Goal: Transaction & Acquisition: Purchase product/service

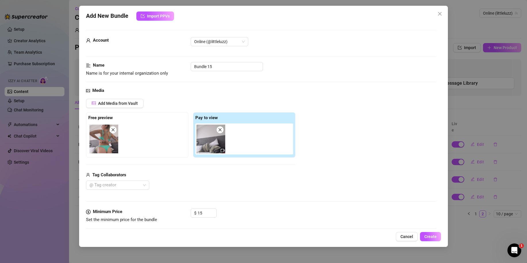
scroll to position [230, 0]
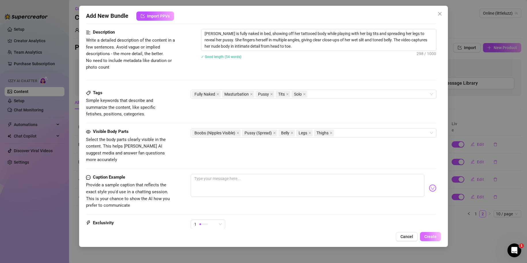
click at [435, 240] on button "Create" at bounding box center [430, 236] width 21 height 9
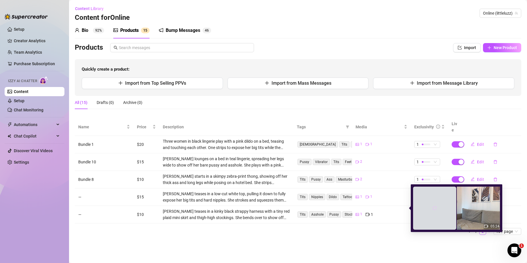
click at [433, 209] on icon "reload" at bounding box center [435, 209] width 4 height 4
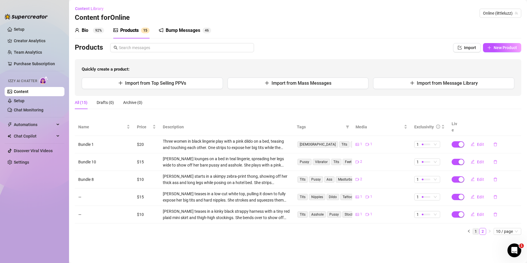
click at [476, 229] on link "1" at bounding box center [476, 232] width 6 height 6
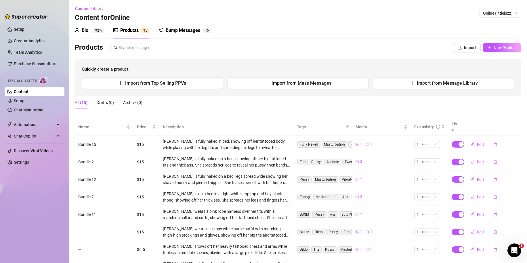
click at [91, 30] on div "Bio 92%" at bounding box center [89, 30] width 29 height 7
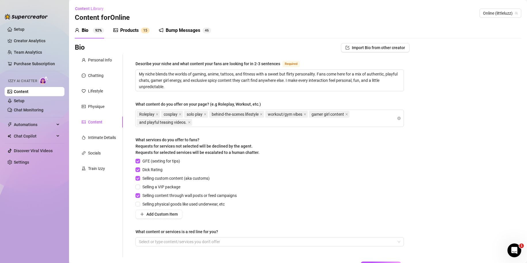
click at [136, 29] on div "Products" at bounding box center [129, 30] width 18 height 7
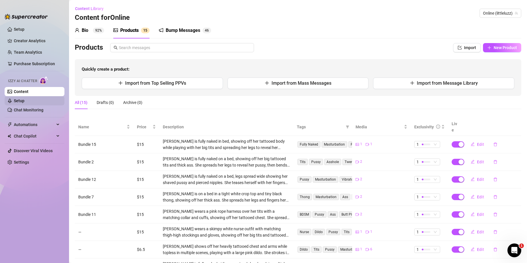
click at [24, 103] on link "Setup" at bounding box center [19, 101] width 11 height 5
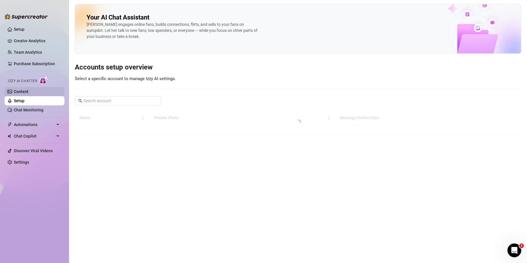
click at [28, 93] on link "Content" at bounding box center [21, 91] width 15 height 5
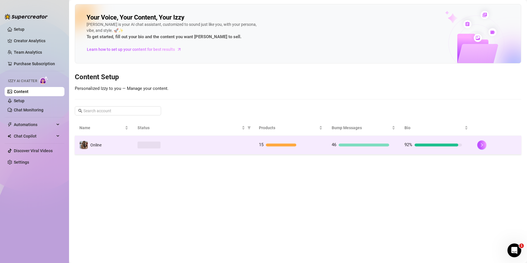
click at [176, 143] on div at bounding box center [193, 145] width 112 height 7
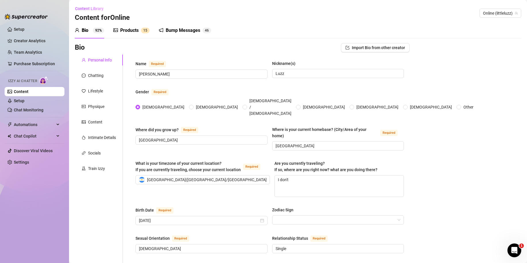
click at [142, 31] on sup "1 5" at bounding box center [145, 31] width 9 height 6
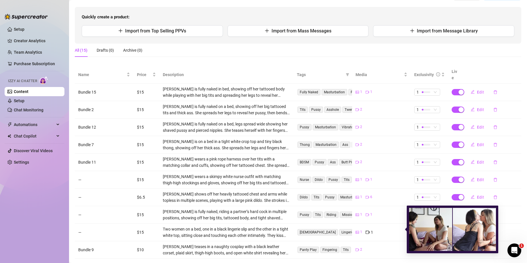
scroll to position [58, 0]
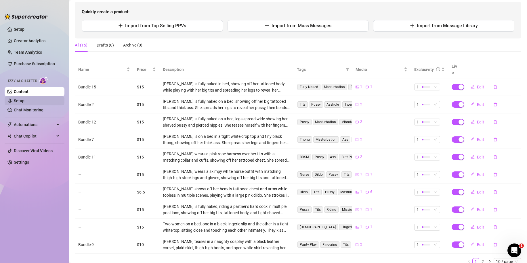
click at [24, 100] on link "Setup" at bounding box center [19, 101] width 11 height 5
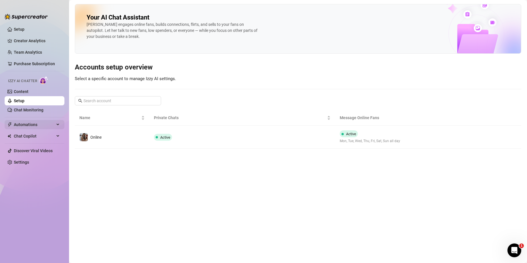
click at [32, 128] on span "Automations" at bounding box center [34, 124] width 41 height 9
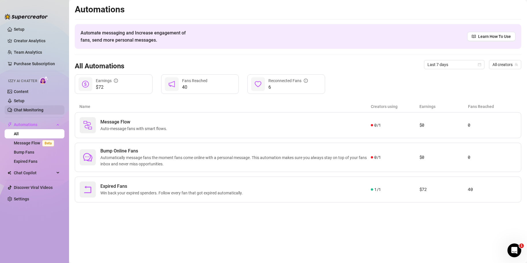
click at [20, 108] on link "Chat Monitoring" at bounding box center [29, 110] width 30 height 5
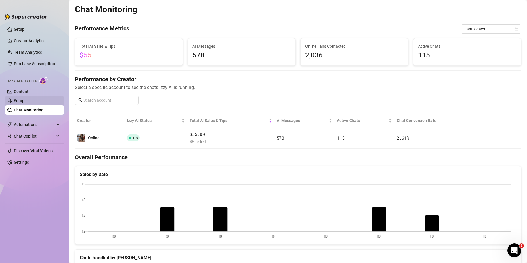
click at [20, 101] on link "Setup" at bounding box center [19, 101] width 11 height 5
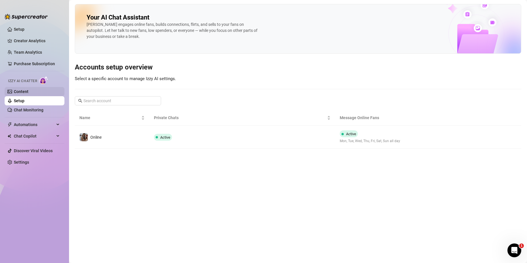
click at [28, 93] on link "Content" at bounding box center [21, 91] width 15 height 5
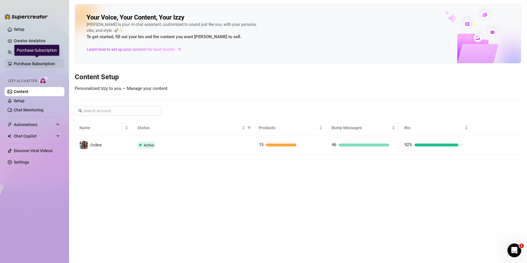
click at [26, 68] on link "Purchase Subscription" at bounding box center [37, 63] width 46 height 9
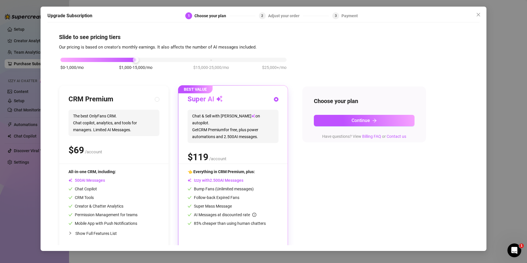
click at [33, 55] on div "Upgrade Subscription 1 Choose your plan 2 Adjust your order 3 Payment Slide to …" at bounding box center [263, 131] width 527 height 263
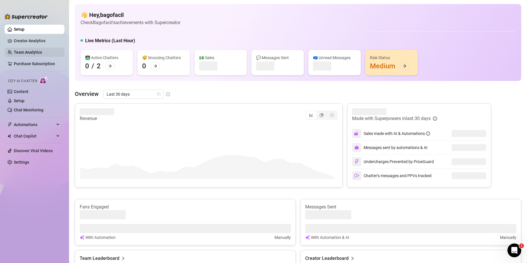
click at [31, 52] on link "Team Analytics" at bounding box center [28, 52] width 28 height 5
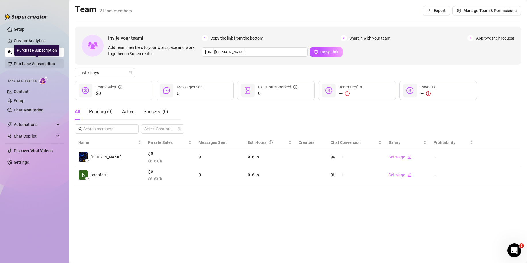
click at [37, 64] on link "Purchase Subscription" at bounding box center [37, 63] width 46 height 9
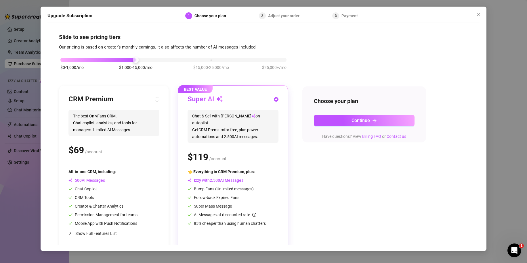
drag, startPoint x: 42, startPoint y: 68, endPoint x: 195, endPoint y: 127, distance: 164.0
drag, startPoint x: 195, startPoint y: 127, endPoint x: 260, endPoint y: 211, distance: 106.9
click at [263, 207] on div "Super Mass Message" at bounding box center [233, 206] width 91 height 6
drag, startPoint x: 30, startPoint y: 96, endPoint x: 33, endPoint y: 79, distance: 17.1
click at [30, 95] on div "Upgrade Subscription 1 Choose your plan 2 Adjust your order 3 Payment Slide to …" at bounding box center [263, 131] width 527 height 263
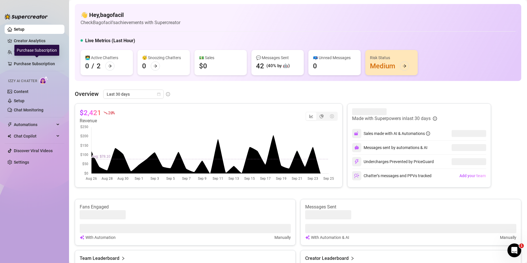
click at [31, 53] on div "Purchase Subscription" at bounding box center [36, 50] width 45 height 11
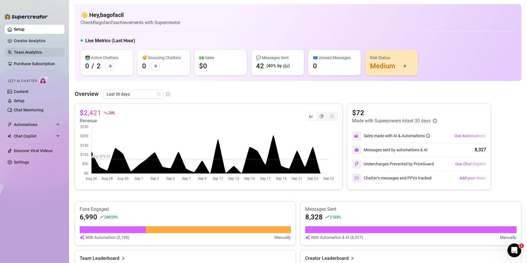
drag, startPoint x: 2, startPoint y: 51, endPoint x: 7, endPoint y: 52, distance: 5.5
click at [3, 51] on aside "Setup Creator Analytics Team Analytics Purchase Subscription Izzy AI Chatter Co…" at bounding box center [34, 131] width 69 height 263
click at [14, 52] on link "Team Analytics" at bounding box center [28, 52] width 28 height 5
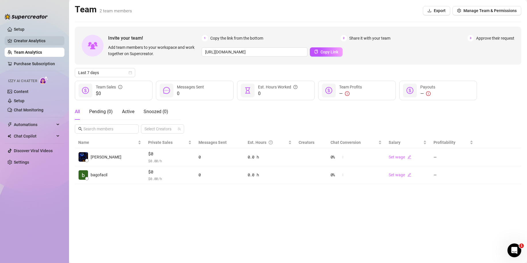
click at [22, 38] on link "Creator Analytics" at bounding box center [37, 40] width 46 height 9
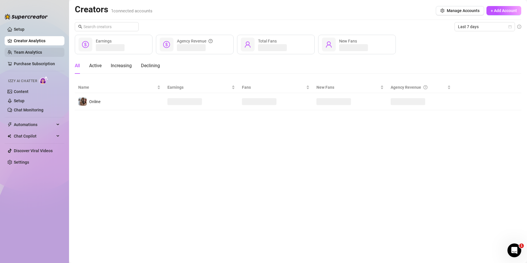
click at [25, 50] on link "Team Analytics" at bounding box center [28, 52] width 28 height 5
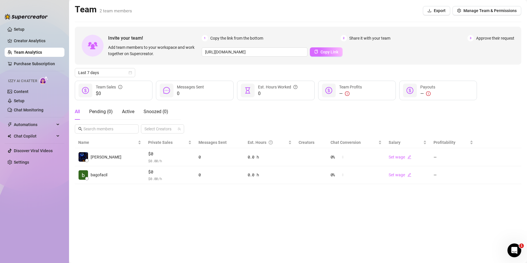
click at [331, 52] on span "Copy Link" at bounding box center [329, 52] width 18 height 5
click at [25, 91] on link "Content" at bounding box center [21, 91] width 15 height 5
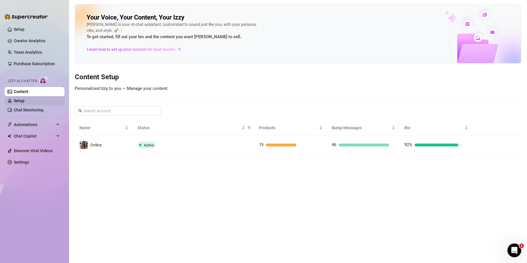
click at [24, 100] on link "Setup" at bounding box center [19, 101] width 11 height 5
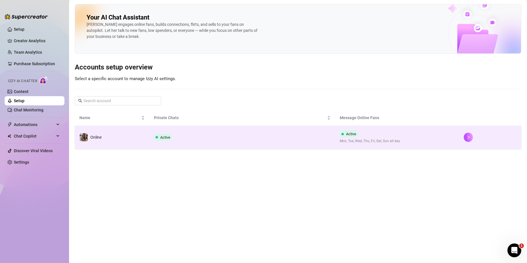
click at [123, 136] on td "Online" at bounding box center [112, 137] width 74 height 23
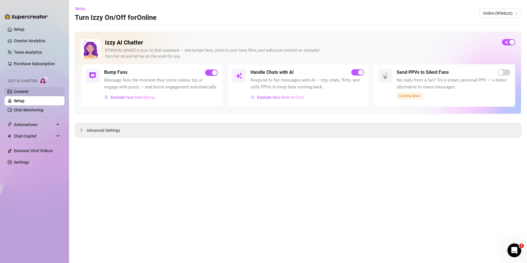
click at [28, 91] on link "Content" at bounding box center [21, 91] width 15 height 5
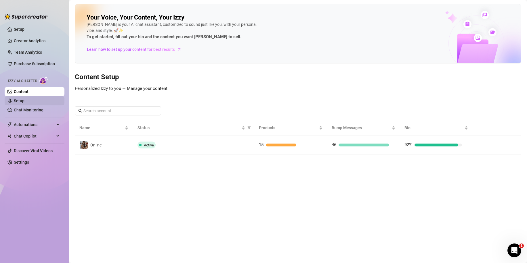
click at [24, 103] on link "Setup" at bounding box center [19, 101] width 11 height 5
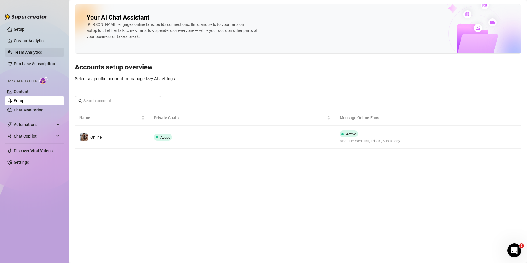
click at [30, 50] on link "Team Analytics" at bounding box center [28, 52] width 28 height 5
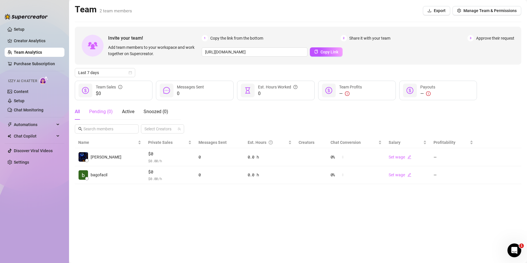
click at [110, 116] on div "Pending ( 0 )" at bounding box center [101, 112] width 24 height 16
click at [41, 55] on link "Team Analytics" at bounding box center [28, 52] width 28 height 5
click at [39, 53] on link "Team Analytics" at bounding box center [28, 52] width 28 height 5
click at [255, 113] on div "All Pending ( 0 ) Active Snoozed ( 0 ) Select Creators" at bounding box center [298, 119] width 446 height 30
click at [471, 14] on button "Manage Team & Permissions" at bounding box center [486, 10] width 69 height 9
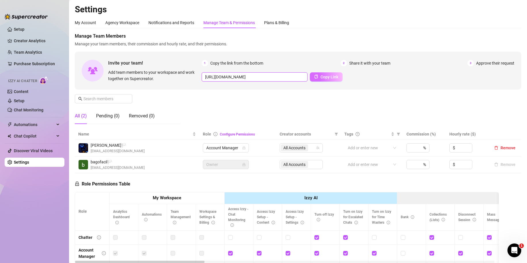
scroll to position [0, 89]
drag, startPoint x: 300, startPoint y: 78, endPoint x: 338, endPoint y: 79, distance: 37.4
click at [338, 79] on div "https://console.supercreator.app/invite?code=9P3TBfEqDsa0PAhQWuJlIMqGiIB3&works…" at bounding box center [358, 76] width 313 height 9
click at [288, 78] on input "[URL][DOMAIN_NAME]" at bounding box center [255, 76] width 106 height 9
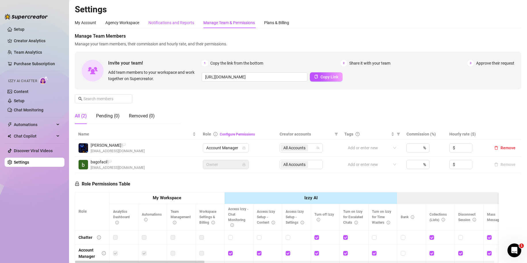
click at [158, 25] on div "Notifications and Reports" at bounding box center [171, 23] width 46 height 6
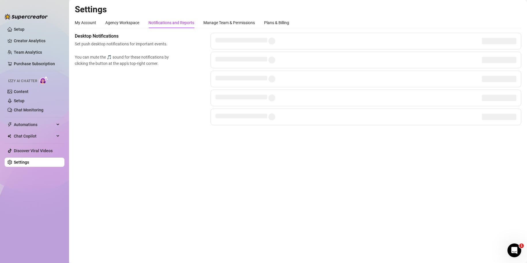
click at [98, 20] on div "My Account Agency Workspace Notifications and Reports Manage Team & Permissions…" at bounding box center [182, 22] width 214 height 11
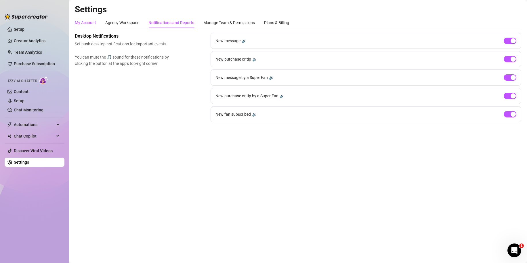
click at [96, 22] on div "My Account" at bounding box center [85, 23] width 21 height 6
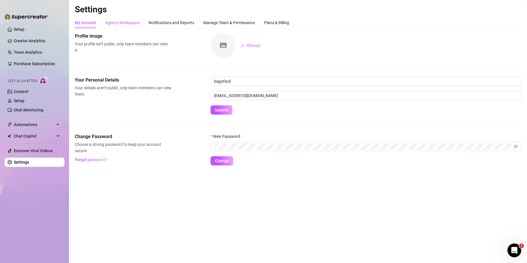
click at [116, 20] on div "Agency Workspace" at bounding box center [122, 23] width 34 height 6
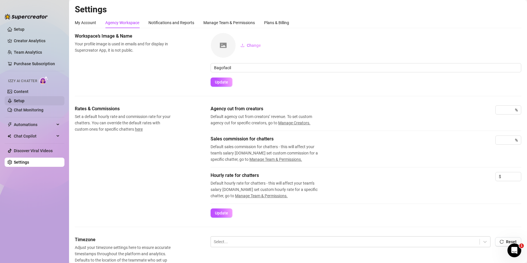
click at [24, 99] on link "Setup" at bounding box center [19, 101] width 11 height 5
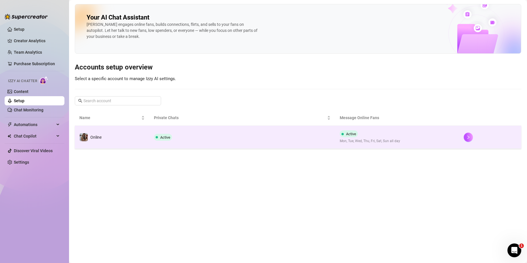
click at [122, 133] on td "Online" at bounding box center [112, 137] width 74 height 23
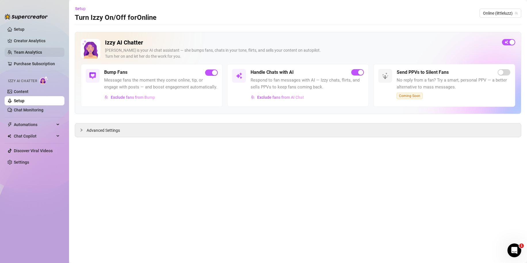
click at [14, 52] on link "Team Analytics" at bounding box center [28, 52] width 28 height 5
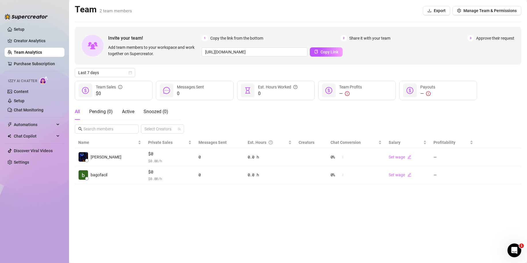
click at [214, 204] on main "Team 2 team members Export Manage Team & Permissions Invite your team! Add team…" at bounding box center [298, 131] width 458 height 263
click at [213, 204] on main "Team 2 team members Export Manage Team & Permissions Invite your team! Add team…" at bounding box center [298, 131] width 458 height 263
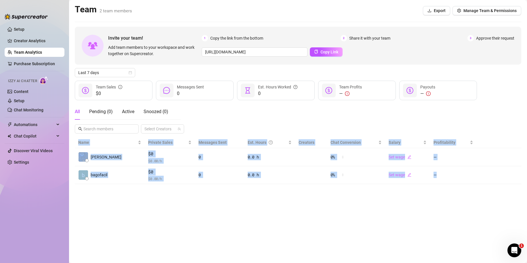
click at [213, 204] on main "Team 2 team members Export Manage Team & Permissions Invite your team! Add team…" at bounding box center [298, 131] width 458 height 263
click at [210, 204] on main "Team 2 team members Export Manage Team & Permissions Invite your team! Add team…" at bounding box center [298, 131] width 458 height 263
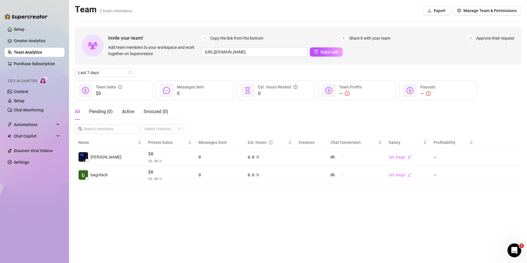
click at [208, 203] on main "Team 2 team members Export Manage Team & Permissions Invite your team! Add team…" at bounding box center [298, 131] width 458 height 263
click at [32, 39] on link "Creator Analytics" at bounding box center [37, 40] width 46 height 9
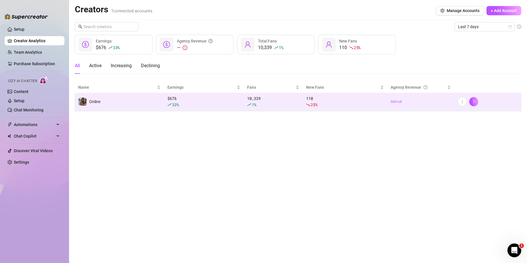
click at [191, 104] on div "33 %" at bounding box center [203, 105] width 73 height 6
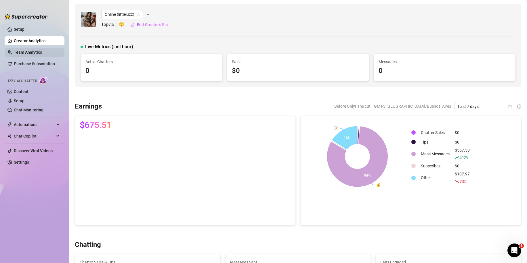
click at [35, 50] on link "Team Analytics" at bounding box center [28, 52] width 28 height 5
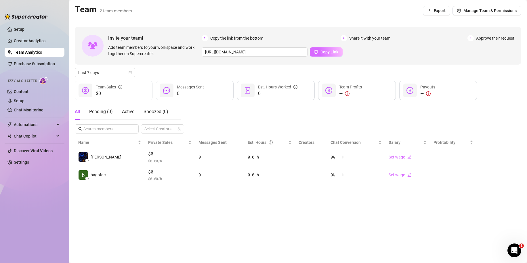
click at [332, 53] on span "Copy Link" at bounding box center [329, 52] width 18 height 5
click at [478, 13] on button "Manage Team & Permissions" at bounding box center [486, 10] width 69 height 9
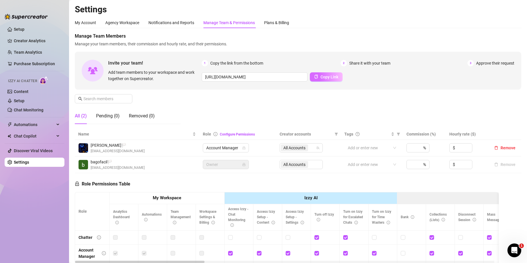
click at [320, 78] on span "Copy Link" at bounding box center [329, 77] width 18 height 5
drag, startPoint x: 109, startPoint y: 123, endPoint x: 105, endPoint y: 99, distance: 24.3
click at [105, 99] on div "Manage Team Members Manage your team members, their commission and hourly rate,…" at bounding box center [298, 81] width 446 height 96
click at [104, 98] on input "text" at bounding box center [103, 99] width 41 height 6
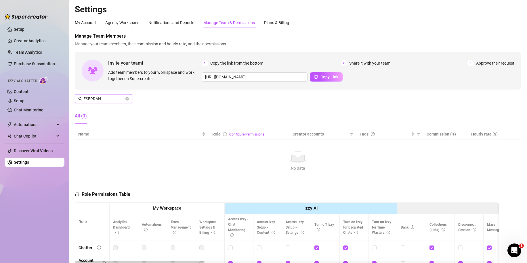
type input "FSERRANO"
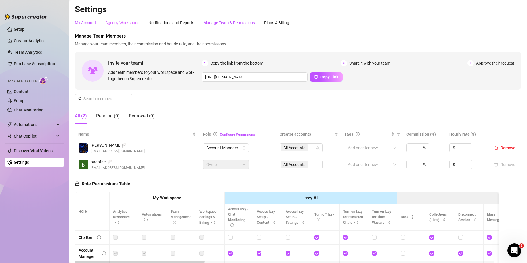
drag, startPoint x: 94, startPoint y: 22, endPoint x: 106, endPoint y: 26, distance: 12.6
click at [94, 22] on div "My Account" at bounding box center [85, 23] width 21 height 6
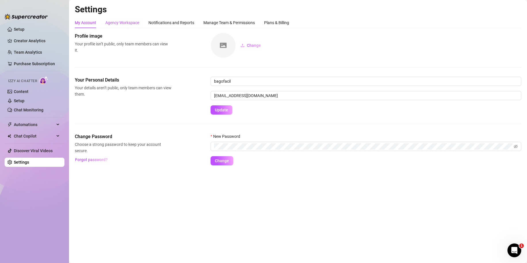
click at [125, 23] on div "Agency Workspace" at bounding box center [122, 23] width 34 height 6
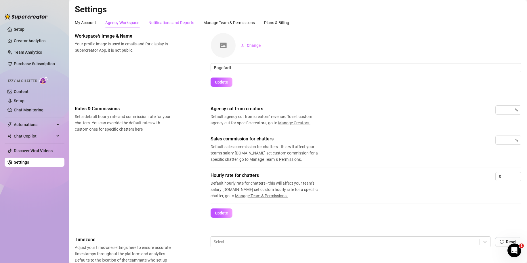
click at [171, 20] on div "Notifications and Reports" at bounding box center [171, 23] width 46 height 6
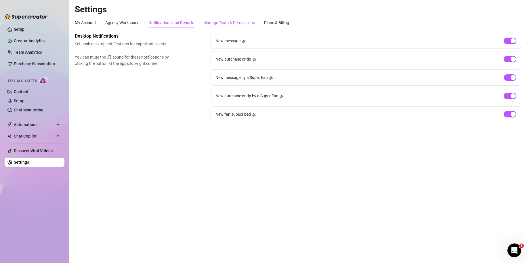
click at [221, 22] on div "Manage Team & Permissions" at bounding box center [228, 23] width 51 height 6
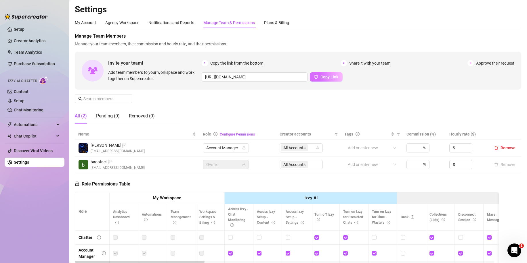
click at [320, 79] on button "Copy Link" at bounding box center [326, 76] width 33 height 9
click at [140, 182] on div "Role Permissions Table Role My Workspace Izzy AI OnlyFans Side Menu OnlyFans Ch…" at bounding box center [287, 256] width 424 height 166
click at [180, 20] on div "Notifications and Reports" at bounding box center [171, 23] width 46 height 6
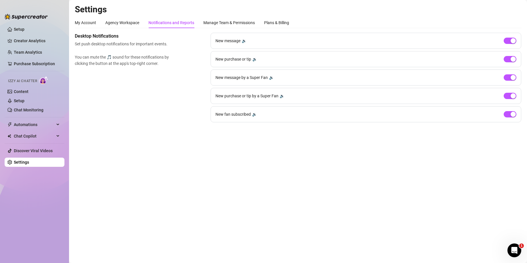
click at [105, 18] on div "My Account Agency Workspace Notifications and Reports Manage Team & Permissions…" at bounding box center [182, 22] width 214 height 11
click at [108, 20] on div "Agency Workspace" at bounding box center [122, 23] width 34 height 6
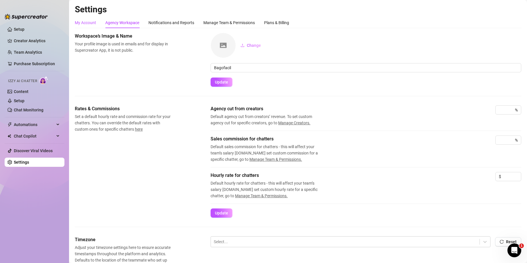
click at [84, 20] on div "My Account" at bounding box center [85, 23] width 21 height 6
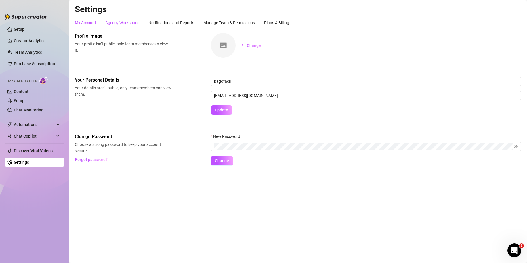
click at [127, 20] on div "Agency Workspace" at bounding box center [122, 23] width 34 height 6
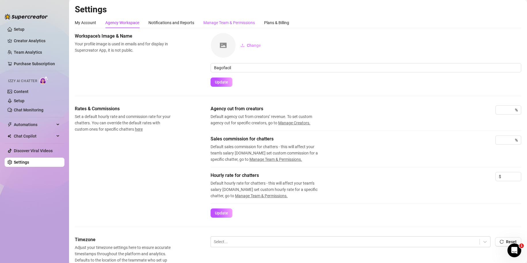
click at [238, 22] on div "Manage Team & Permissions" at bounding box center [228, 23] width 51 height 6
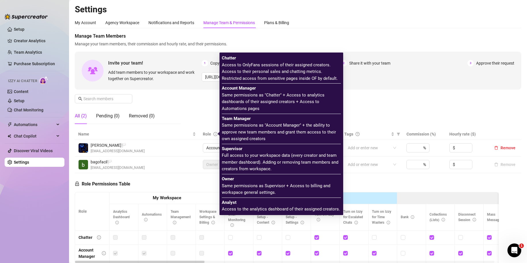
click at [213, 135] on icon "info-circle" at bounding box center [215, 134] width 4 height 4
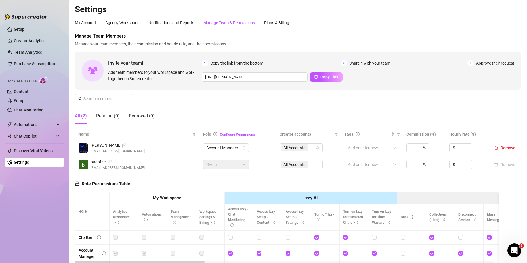
click at [21, 165] on link "Settings" at bounding box center [21, 162] width 15 height 5
click at [185, 21] on div "Notifications and Reports" at bounding box center [171, 23] width 46 height 6
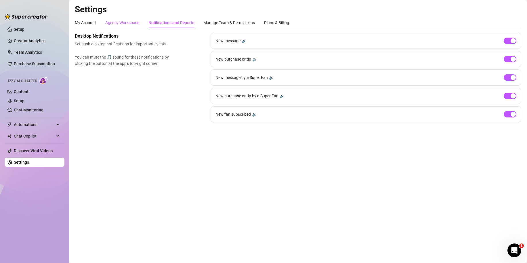
click at [127, 24] on div "Agency Workspace" at bounding box center [122, 23] width 34 height 6
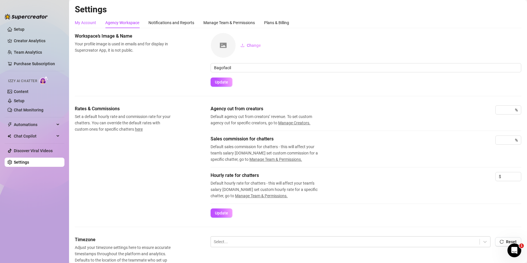
click at [86, 21] on div "My Account" at bounding box center [85, 23] width 21 height 6
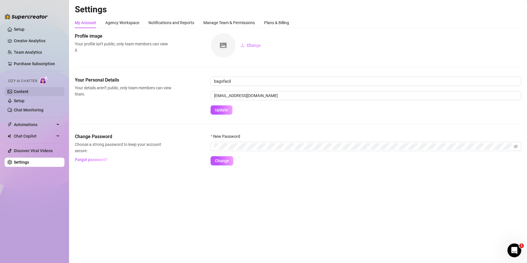
click at [24, 92] on link "Content" at bounding box center [21, 91] width 15 height 5
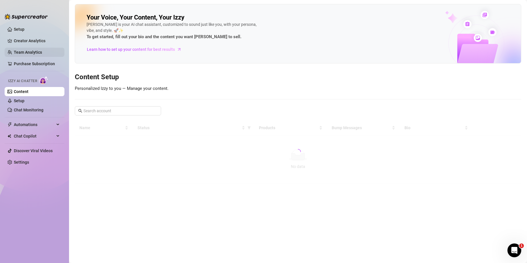
click at [35, 52] on link "Team Analytics" at bounding box center [28, 52] width 28 height 5
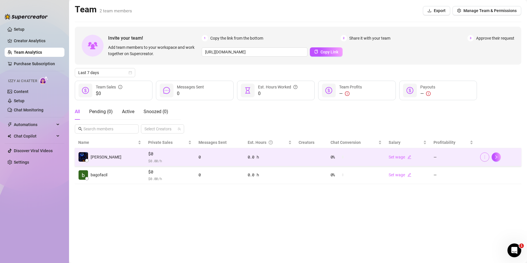
click at [483, 158] on icon "more" at bounding box center [485, 157] width 4 height 4
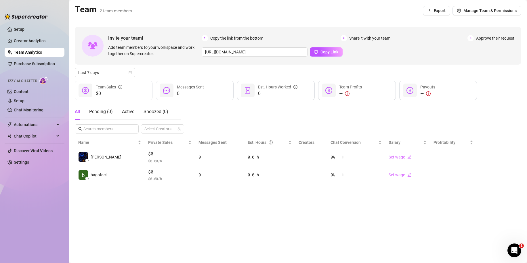
click at [489, 134] on div "Invite your team! Add team members to your workspace and work together on Super…" at bounding box center [298, 106] width 446 height 158
click at [479, 11] on span "Manage Team & Permissions" at bounding box center [489, 10] width 53 height 5
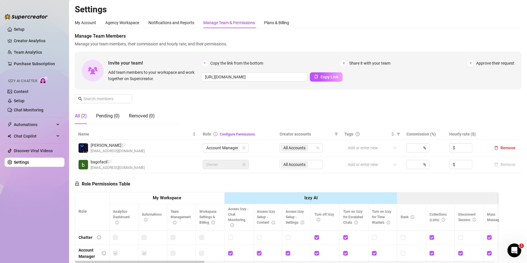
click at [205, 63] on span "1" at bounding box center [205, 63] width 6 height 6
click at [214, 76] on input "[URL][DOMAIN_NAME]" at bounding box center [255, 76] width 106 height 9
click at [190, 28] on div "My Account Agency Workspace Notifications and Reports Manage Team & Permissions…" at bounding box center [298, 178] width 446 height 322
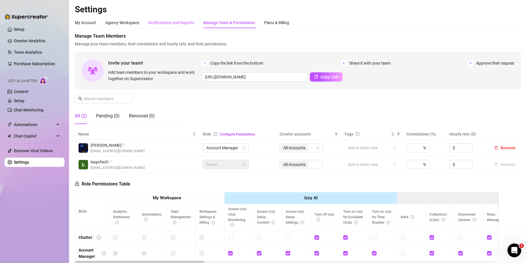
click at [190, 24] on div "Notifications and Reports" at bounding box center [171, 23] width 46 height 6
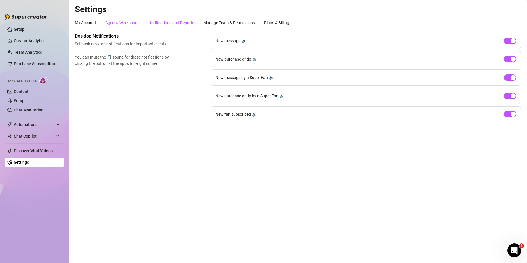
click at [125, 22] on div "Agency Workspace" at bounding box center [122, 23] width 34 height 6
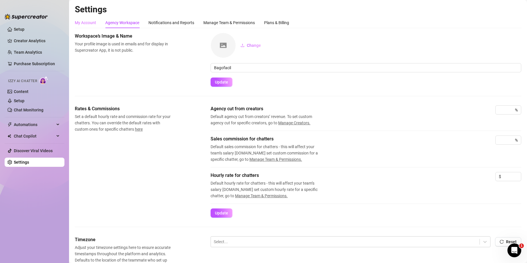
click at [95, 18] on div "My Account" at bounding box center [85, 22] width 21 height 11
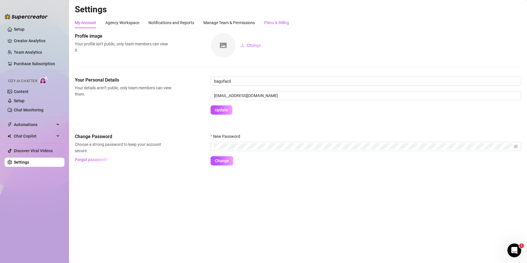
click at [266, 22] on div "Plans & Billing" at bounding box center [276, 23] width 25 height 6
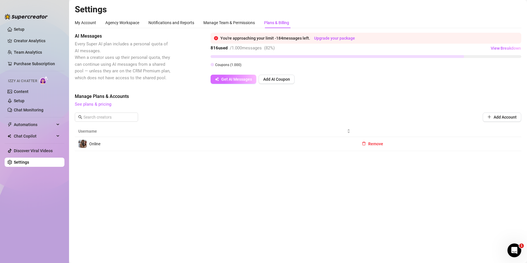
click at [226, 79] on span "Get AI Messages" at bounding box center [236, 79] width 31 height 5
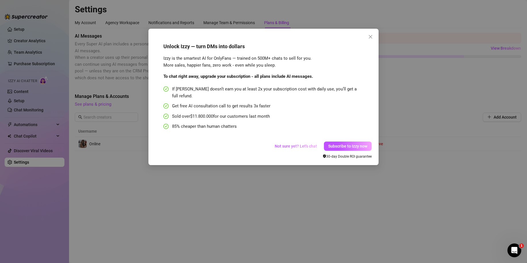
drag, startPoint x: 410, startPoint y: 66, endPoint x: 397, endPoint y: 62, distance: 13.6
click at [409, 66] on div "Unlock Izzy — turn DMs into dollars Izzy is the smartest AI for OnlyFans — trai…" at bounding box center [263, 131] width 527 height 263
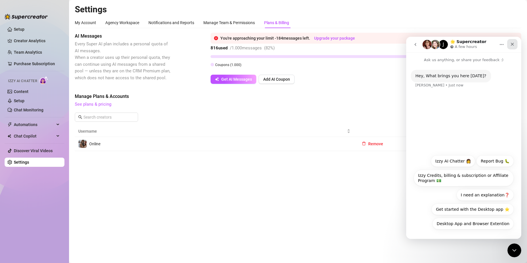
click at [516, 42] on div "Close" at bounding box center [512, 44] width 10 height 10
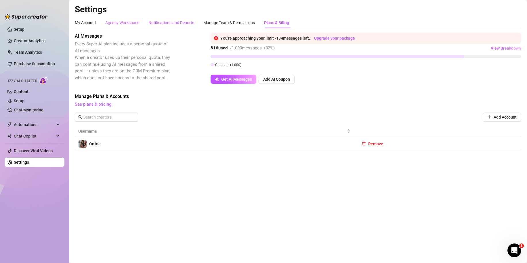
drag, startPoint x: 163, startPoint y: 22, endPoint x: 140, endPoint y: 20, distance: 24.0
click at [163, 22] on div "Notifications and Reports" at bounding box center [171, 23] width 46 height 6
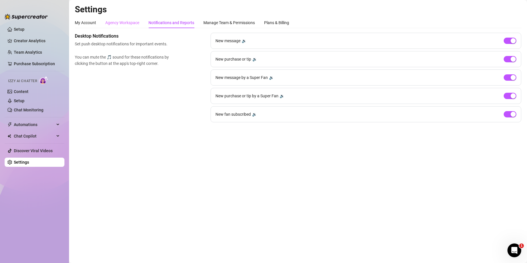
click at [125, 19] on div "Agency Workspace" at bounding box center [122, 22] width 34 height 11
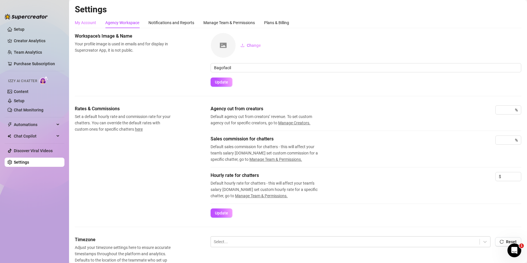
click at [87, 17] on div "My Account" at bounding box center [85, 22] width 21 height 11
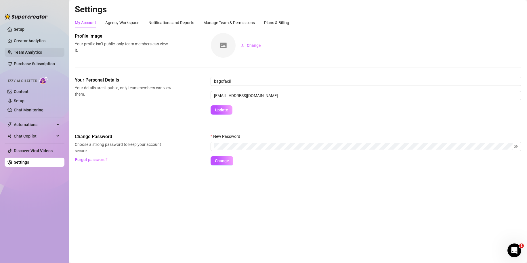
click at [34, 51] on link "Team Analytics" at bounding box center [28, 52] width 28 height 5
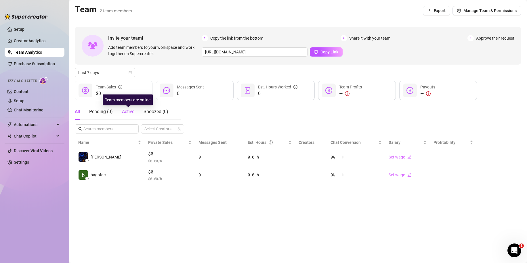
click at [134, 112] on span "Active" at bounding box center [128, 111] width 12 height 5
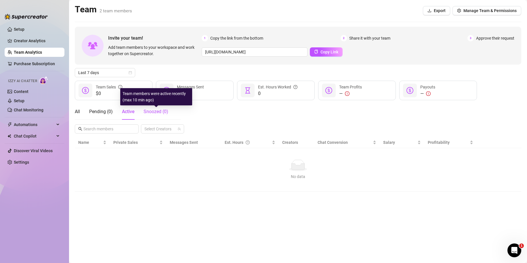
click at [157, 113] on span "Snoozed ( 0 )" at bounding box center [156, 111] width 25 height 5
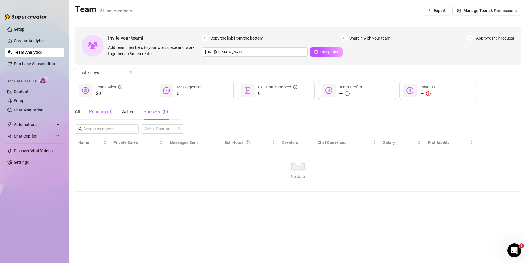
click at [104, 110] on div "Pending ( 0 )" at bounding box center [101, 111] width 24 height 7
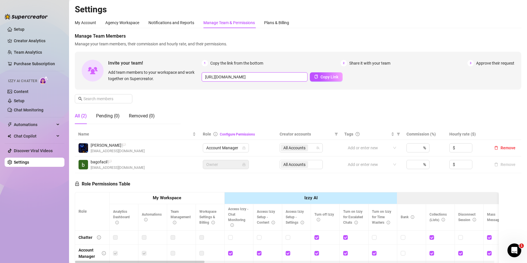
click at [231, 79] on input "[URL][DOMAIN_NAME]" at bounding box center [255, 76] width 106 height 9
click at [114, 116] on div "Pending (0)" at bounding box center [108, 116] width 24 height 7
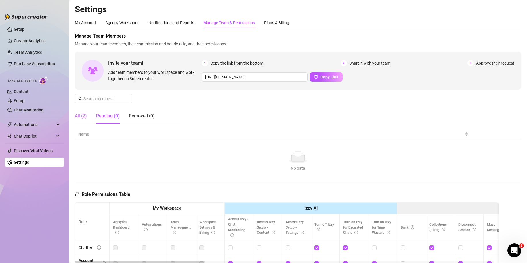
click at [83, 112] on div "All (2)" at bounding box center [81, 116] width 12 height 16
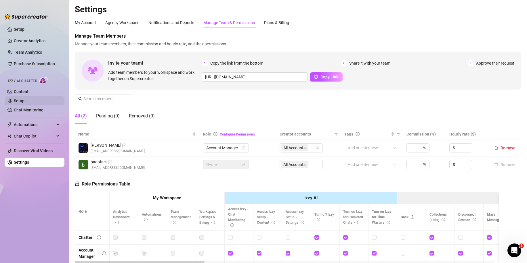
click at [24, 99] on link "Setup" at bounding box center [19, 101] width 11 height 5
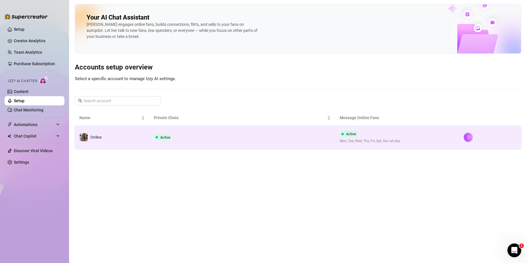
click at [111, 140] on td "Online" at bounding box center [112, 137] width 74 height 23
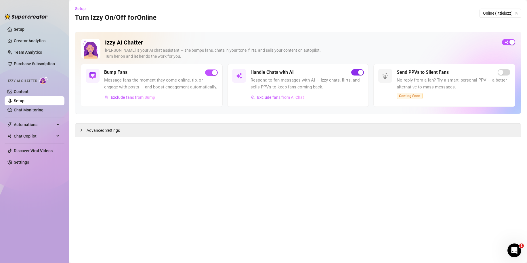
click at [359, 72] on div "button" at bounding box center [360, 72] width 5 height 5
click at [24, 43] on link "Creator Analytics" at bounding box center [37, 40] width 46 height 9
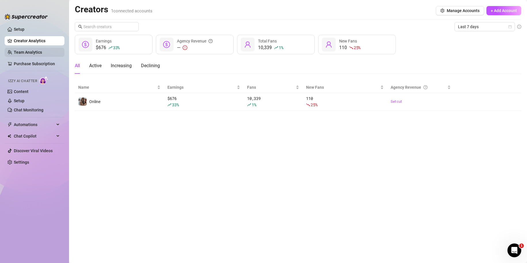
click at [30, 53] on link "Team Analytics" at bounding box center [28, 52] width 28 height 5
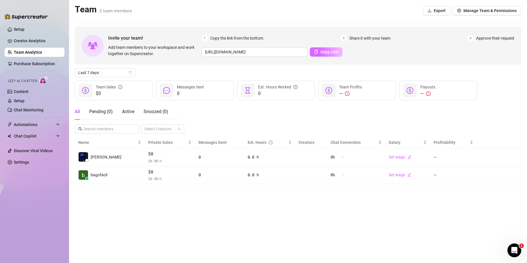
click at [320, 53] on span "Copy Link" at bounding box center [329, 52] width 18 height 5
click at [445, 14] on button "Export" at bounding box center [436, 10] width 27 height 9
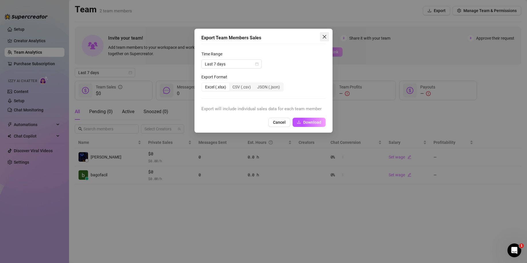
click at [324, 38] on icon "close" at bounding box center [324, 37] width 5 height 5
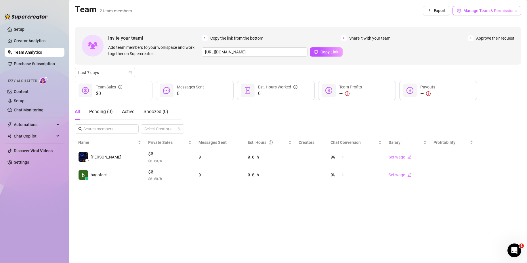
click at [475, 11] on span "Manage Team & Permissions" at bounding box center [489, 10] width 53 height 5
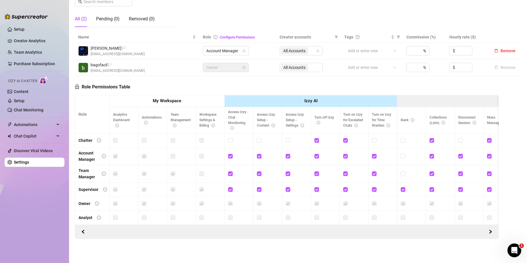
scroll to position [102, 0]
click at [189, 99] on th "My Workspace" at bounding box center [167, 101] width 115 height 12
click at [160, 98] on strong "My Workspace" at bounding box center [167, 100] width 28 height 5
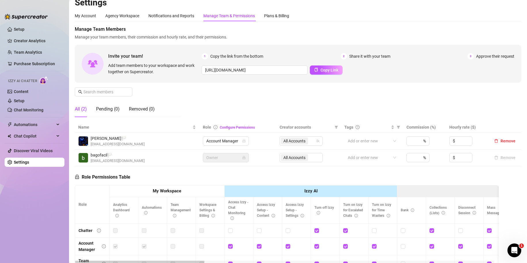
scroll to position [0, 0]
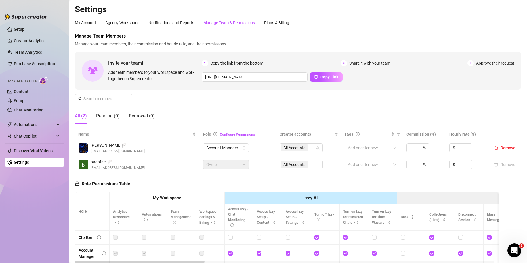
click at [264, 20] on div "My Account Agency Workspace Notifications and Reports Manage Team & Permissions…" at bounding box center [182, 22] width 214 height 11
drag, startPoint x: 268, startPoint y: 23, endPoint x: 250, endPoint y: 22, distance: 18.4
click at [269, 23] on div "Plans & Billing" at bounding box center [276, 23] width 25 height 6
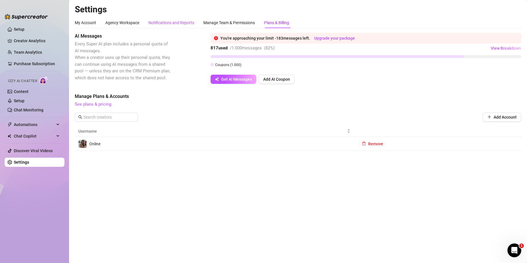
click at [175, 22] on div "Notifications and Reports" at bounding box center [171, 23] width 46 height 6
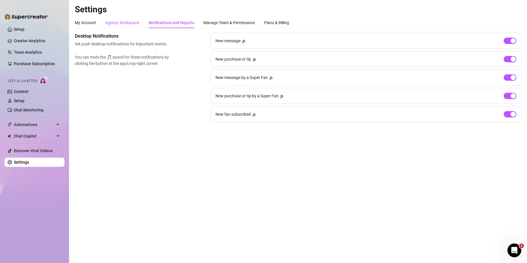
click at [126, 24] on div "Agency Workspace" at bounding box center [122, 23] width 34 height 6
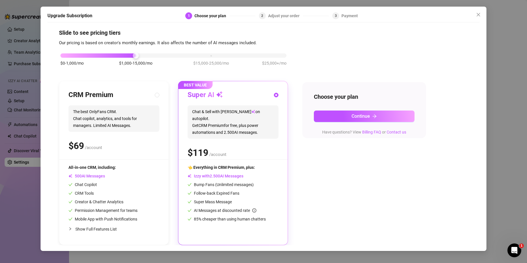
scroll to position [5, 0]
click at [83, 227] on span "Show Full Features List" at bounding box center [95, 229] width 41 height 5
radio input "true"
radio input "false"
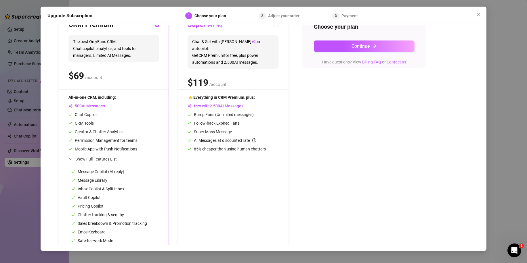
scroll to position [0, 0]
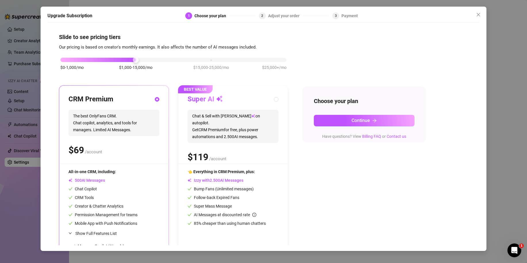
click at [507, 89] on div "Upgrade Subscription 1 Choose your plan 2 Adjust your order 3 Payment Slide to …" at bounding box center [263, 131] width 527 height 263
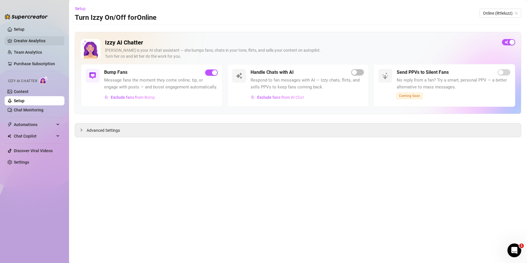
click at [30, 40] on link "Creator Analytics" at bounding box center [37, 40] width 46 height 9
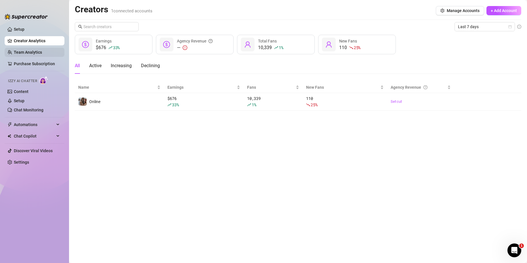
click at [14, 54] on link "Team Analytics" at bounding box center [28, 52] width 28 height 5
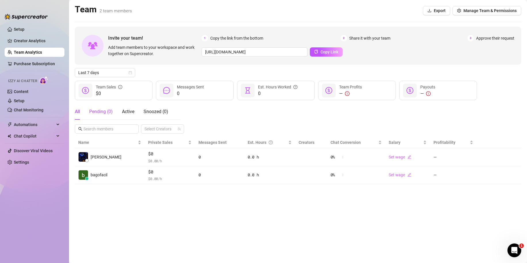
click at [99, 112] on div "Pending ( 0 )" at bounding box center [101, 111] width 24 height 7
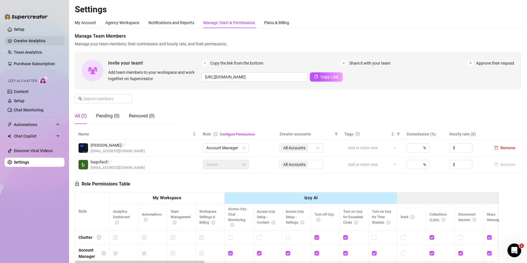
click at [41, 44] on link "Creator Analytics" at bounding box center [37, 40] width 46 height 9
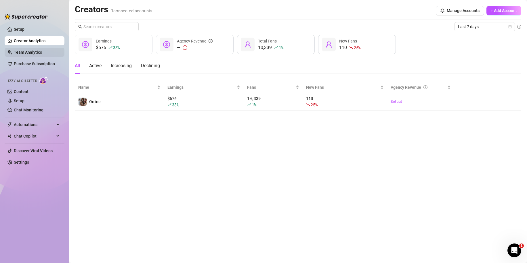
click at [35, 55] on link "Team Analytics" at bounding box center [28, 52] width 28 height 5
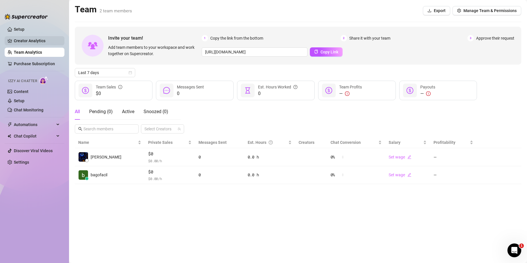
click at [28, 42] on link "Creator Analytics" at bounding box center [37, 40] width 46 height 9
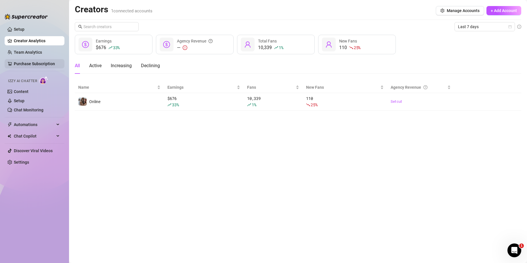
click at [30, 61] on link "Purchase Subscription" at bounding box center [37, 63] width 46 height 9
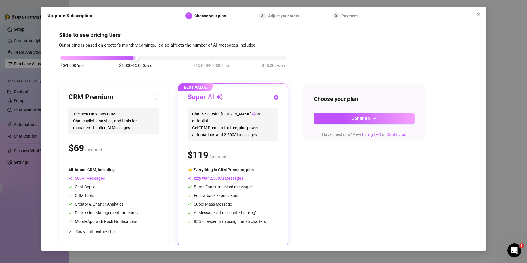
scroll to position [5, 0]
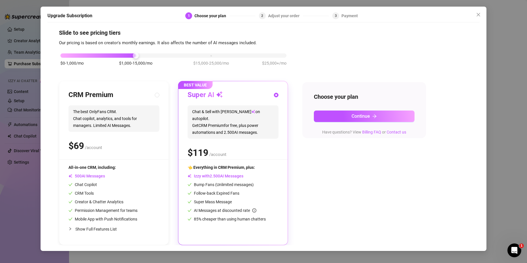
click at [249, 116] on span "Chat & Sell with Izzy on autopilot. Get CRM Premium for free, plus power automa…" at bounding box center [233, 122] width 91 height 33
